Goal: Task Accomplishment & Management: Manage account settings

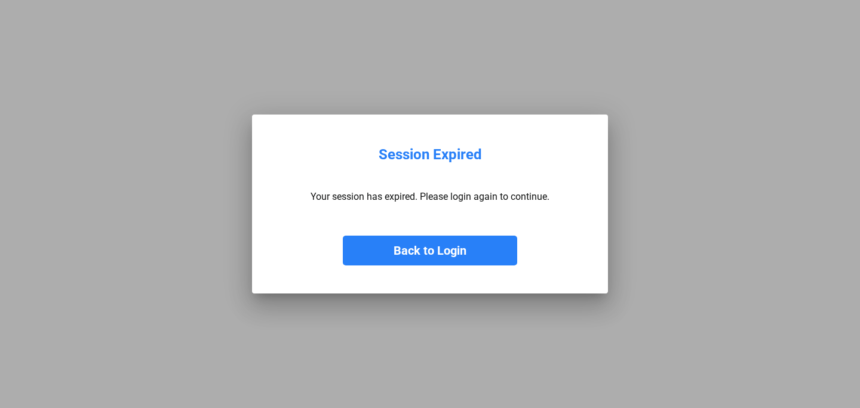
click at [422, 248] on button "Back to Login" at bounding box center [430, 251] width 174 height 30
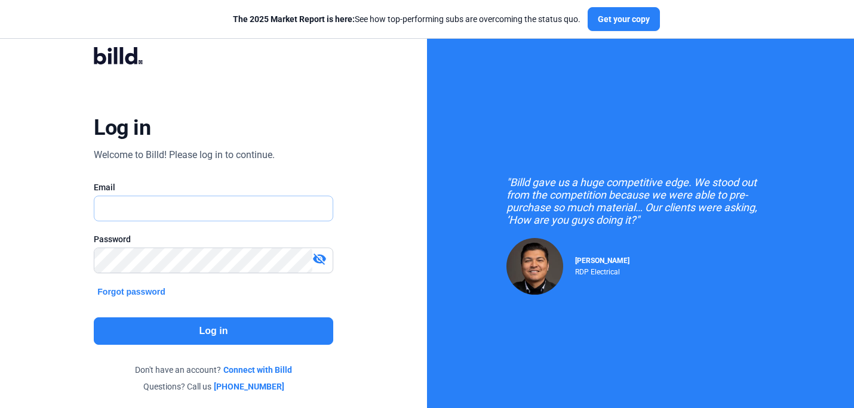
type input "[PERSON_NAME][EMAIL_ADDRESS][DOMAIN_NAME]"
click at [196, 331] on button "Log in" at bounding box center [213, 331] width 239 height 27
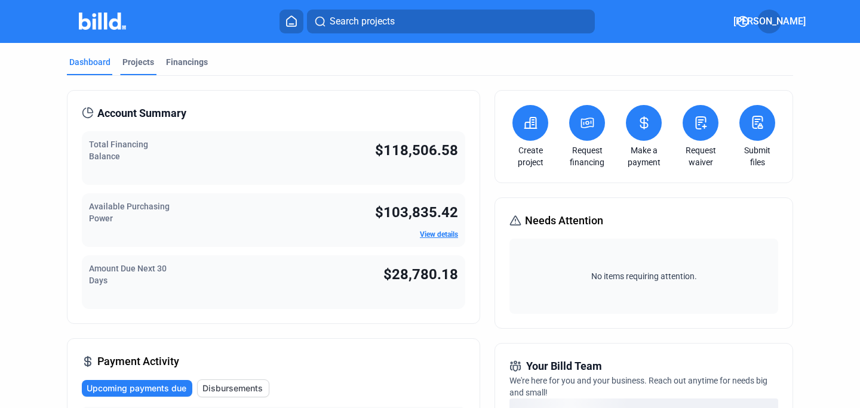
click at [137, 64] on div "Projects" at bounding box center [138, 62] width 32 height 12
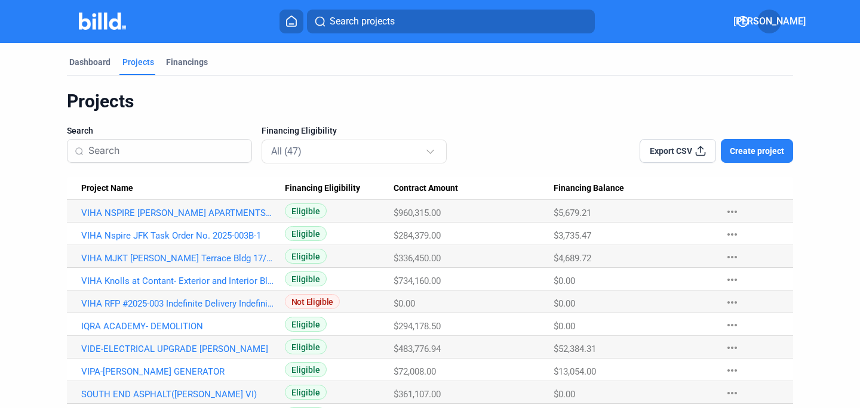
click at [477, 140] on div "Search Financing Eligibility All (47)" at bounding box center [274, 144] width 415 height 38
